Goal: Task Accomplishment & Management: Manage account settings

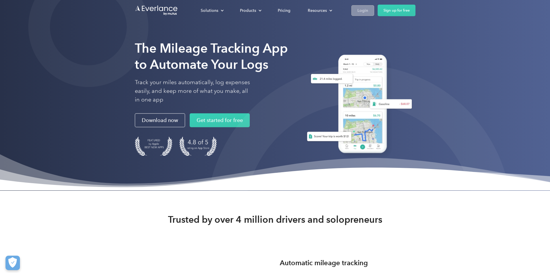
click at [368, 10] on div "Login" at bounding box center [362, 10] width 11 height 7
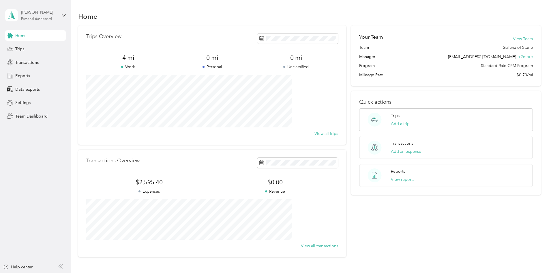
click at [43, 16] on div "[PERSON_NAME] Personal dashboard" at bounding box center [39, 15] width 36 height 12
click at [31, 48] on div "Team dashboard" at bounding box center [82, 47] width 146 height 10
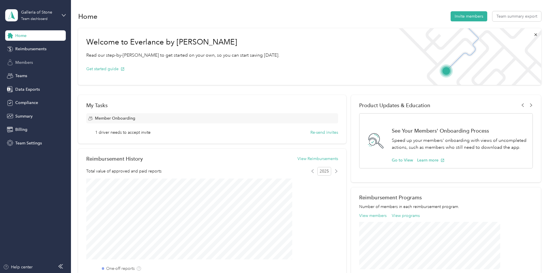
click at [25, 61] on span "Members" at bounding box center [24, 62] width 18 height 6
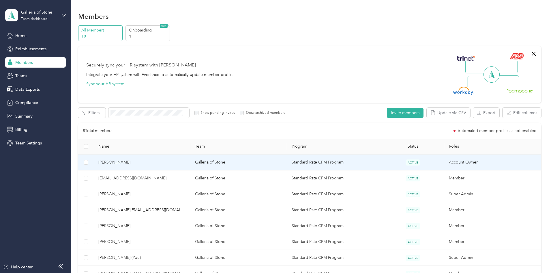
click at [144, 160] on span "[PERSON_NAME]" at bounding box center [141, 162] width 87 height 6
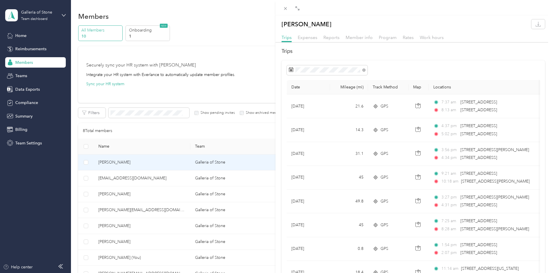
click at [159, 178] on div "[PERSON_NAME] Trips Expenses Reports Member info Program Rates Work hours Trips…" at bounding box center [275, 136] width 551 height 273
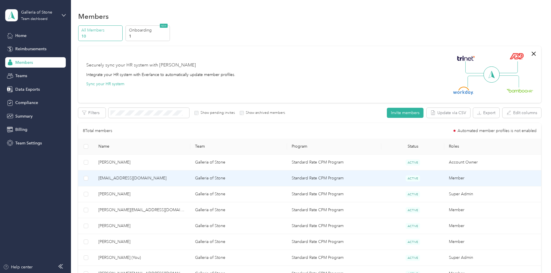
click at [160, 179] on span "[EMAIL_ADDRESS][DOMAIN_NAME]" at bounding box center [141, 178] width 87 height 6
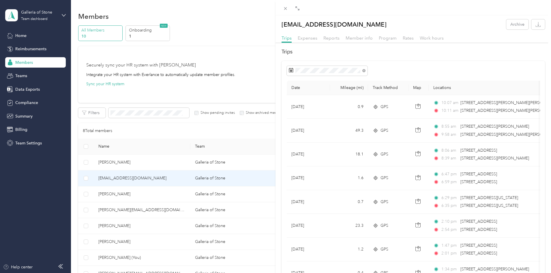
click at [152, 194] on div "[EMAIL_ADDRESS][DOMAIN_NAME] Archive Trips Expenses Reports Member info Program…" at bounding box center [275, 136] width 551 height 273
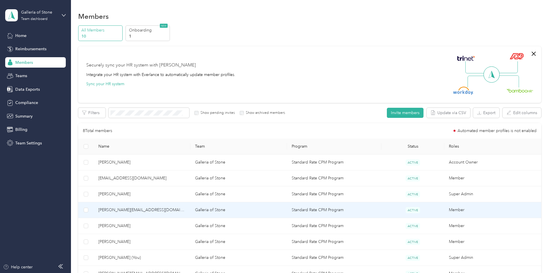
click at [158, 212] on span "[PERSON_NAME][EMAIL_ADDRESS][DOMAIN_NAME]" at bounding box center [141, 210] width 87 height 6
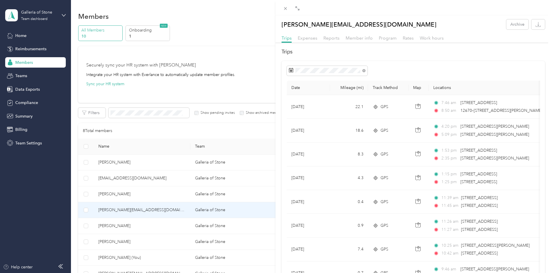
click at [144, 227] on div "[PERSON_NAME][EMAIL_ADDRESS][DOMAIN_NAME] Archive Trips Expenses Reports Member…" at bounding box center [275, 136] width 551 height 273
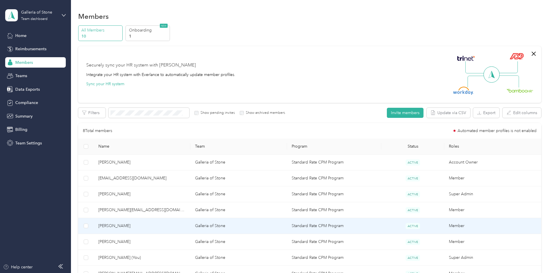
click at [145, 226] on span "[PERSON_NAME]" at bounding box center [141, 225] width 87 height 6
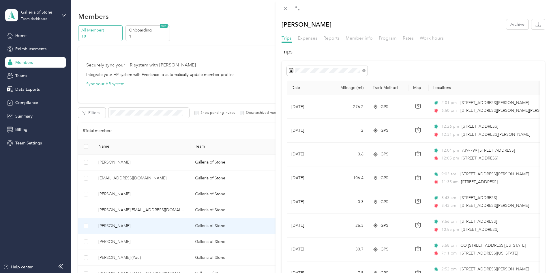
click at [150, 240] on div "[PERSON_NAME] Archive Trips Expenses Reports Member info Program Rates Work hou…" at bounding box center [275, 136] width 551 height 273
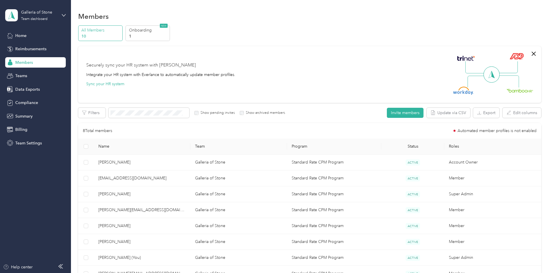
click at [150, 240] on span "[PERSON_NAME]" at bounding box center [141, 241] width 87 height 6
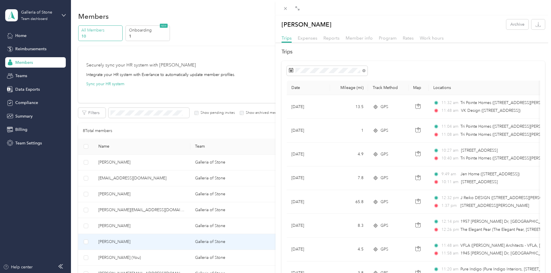
drag, startPoint x: 100, startPoint y: 203, endPoint x: 95, endPoint y: 202, distance: 4.8
click at [100, 203] on div "[PERSON_NAME] Archive Trips Expenses Reports Member info Program Rates Work hou…" at bounding box center [275, 136] width 551 height 273
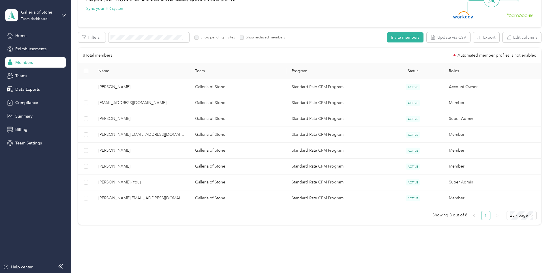
scroll to position [92, 0]
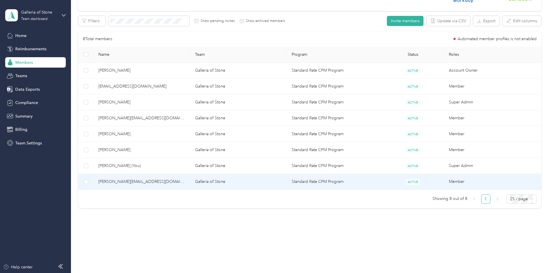
click at [154, 183] on span "[PERSON_NAME][EMAIL_ADDRESS][DOMAIN_NAME]" at bounding box center [141, 181] width 87 height 6
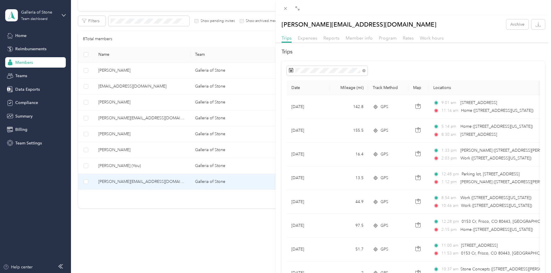
click at [152, 149] on div "[PERSON_NAME][EMAIL_ADDRESS][DOMAIN_NAME] Archive Trips Expenses Reports Member…" at bounding box center [275, 136] width 551 height 273
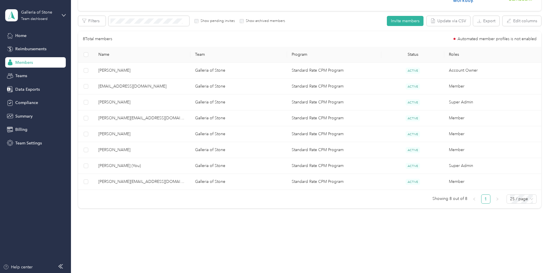
click at [152, 149] on div at bounding box center [275, 136] width 551 height 273
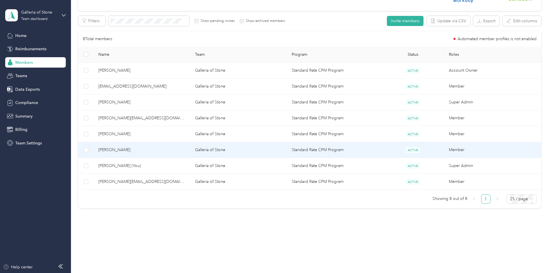
click at [152, 149] on span "[PERSON_NAME]" at bounding box center [141, 150] width 87 height 6
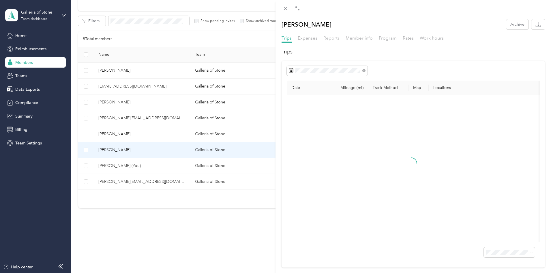
click at [329, 37] on span "Reports" at bounding box center [331, 37] width 16 height 5
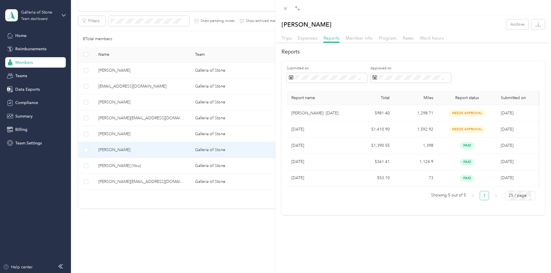
click at [149, 134] on div "[PERSON_NAME] Archive Trips Expenses Reports Member info Program Rates Work hou…" at bounding box center [275, 136] width 551 height 273
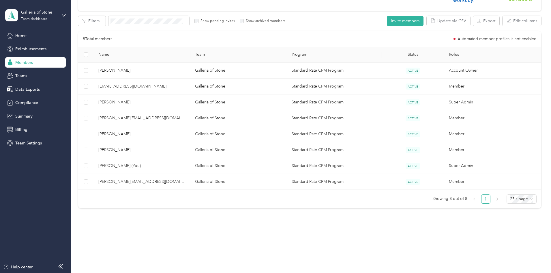
click at [149, 134] on div at bounding box center [275, 136] width 551 height 273
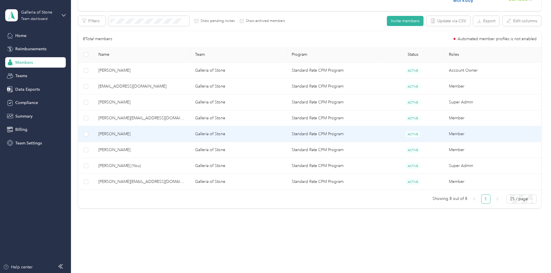
click at [149, 134] on span "[PERSON_NAME]" at bounding box center [141, 134] width 87 height 6
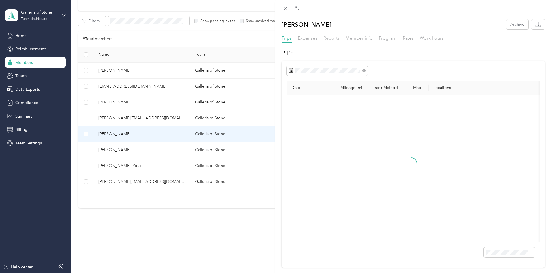
click at [334, 37] on span "Reports" at bounding box center [331, 37] width 16 height 5
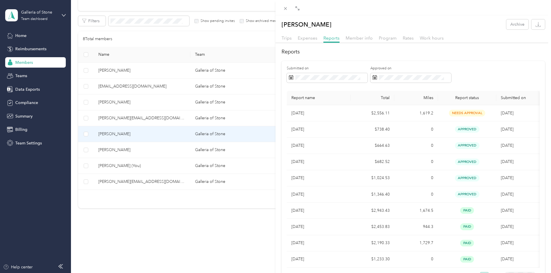
click at [164, 117] on div "[PERSON_NAME] Archive Trips Expenses Reports Member info Program Rates Work hou…" at bounding box center [275, 136] width 551 height 273
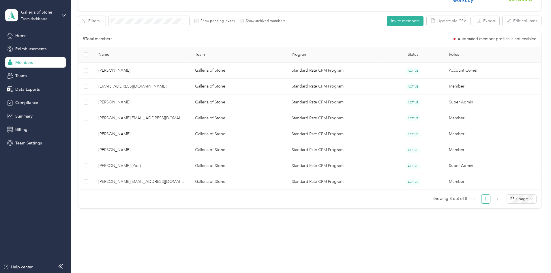
click at [164, 117] on div at bounding box center [275, 136] width 551 height 273
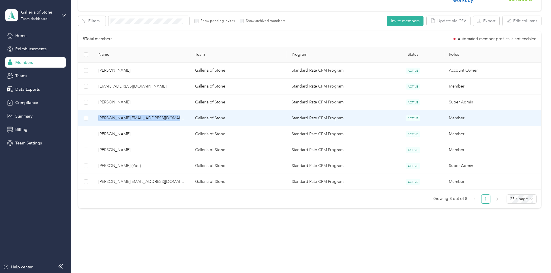
click at [164, 117] on span "[PERSON_NAME][EMAIL_ADDRESS][DOMAIN_NAME]" at bounding box center [141, 118] width 87 height 6
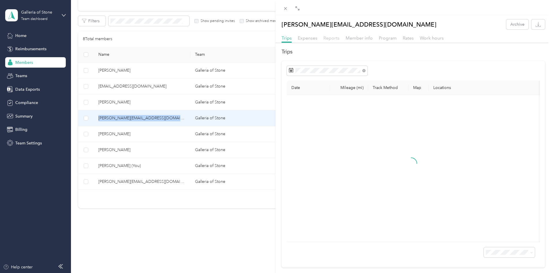
click at [327, 38] on span "Reports" at bounding box center [331, 37] width 16 height 5
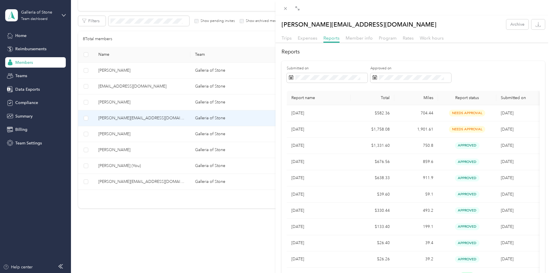
click at [156, 86] on div "[PERSON_NAME][EMAIL_ADDRESS][DOMAIN_NAME] Archive Trips Expenses Reports Member…" at bounding box center [275, 136] width 551 height 273
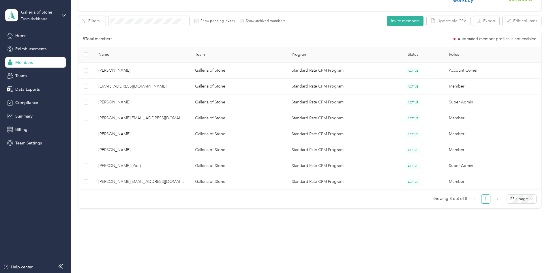
click at [156, 86] on div at bounding box center [275, 136] width 551 height 273
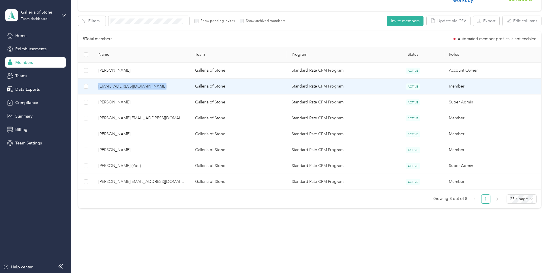
click at [156, 86] on span "[EMAIL_ADDRESS][DOMAIN_NAME]" at bounding box center [141, 86] width 87 height 6
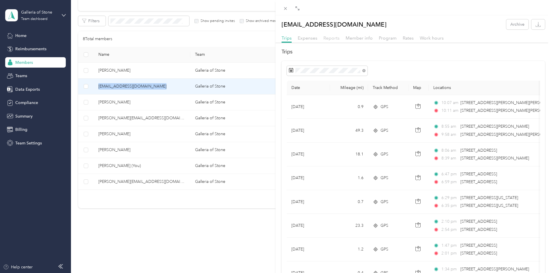
click at [329, 39] on span "Reports" at bounding box center [331, 37] width 16 height 5
